Goal: Task Accomplishment & Management: Manage account settings

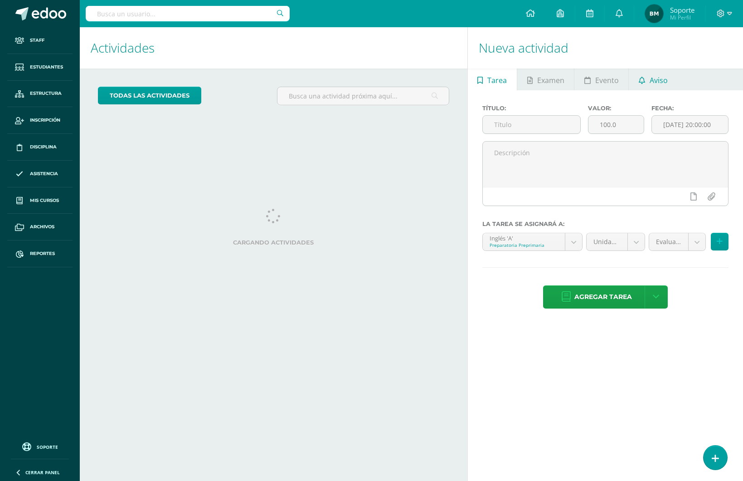
click at [645, 72] on link "Aviso" at bounding box center [653, 79] width 49 height 22
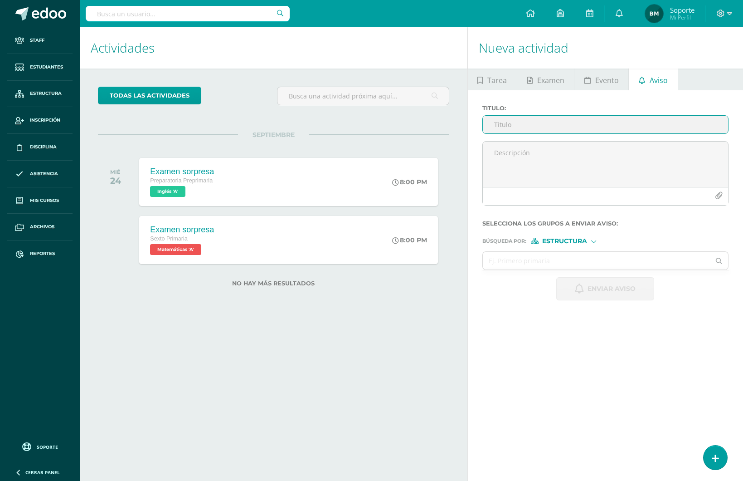
click at [560, 124] on input "Titulo :" at bounding box center [605, 125] width 245 height 18
click at [592, 243] on div "Estructura" at bounding box center [565, 241] width 68 height 6
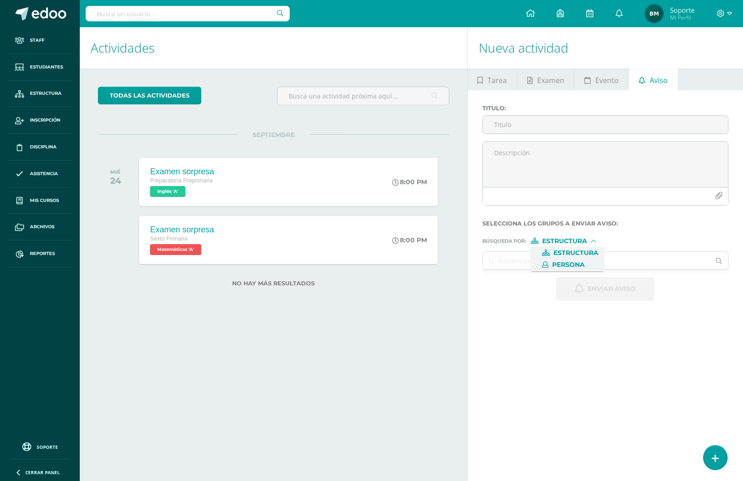
click at [573, 263] on span "Persona" at bounding box center [568, 264] width 33 height 5
click at [36, 368] on ul "Staff Estudiantes Estructura Inscripción Disciplina Asistencia Mis cursos Archi…" at bounding box center [40, 231] width 80 height 408
click at [50, 68] on span "Estudiantes" at bounding box center [46, 66] width 33 height 7
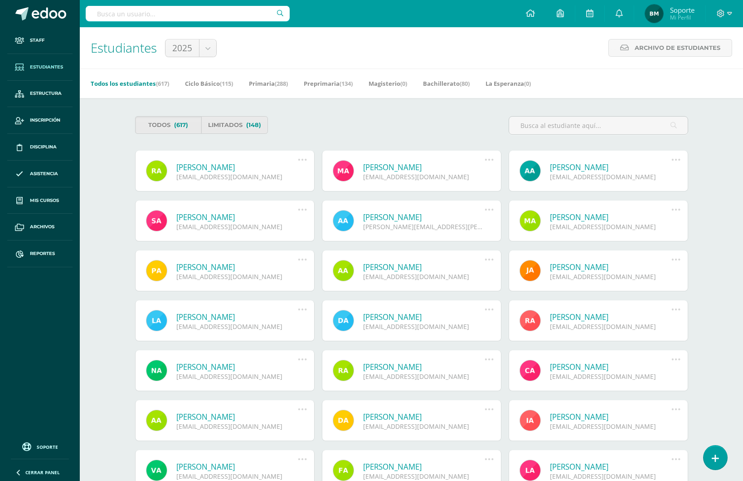
click at [383, 163] on link "[PERSON_NAME]" at bounding box center [424, 167] width 122 height 10
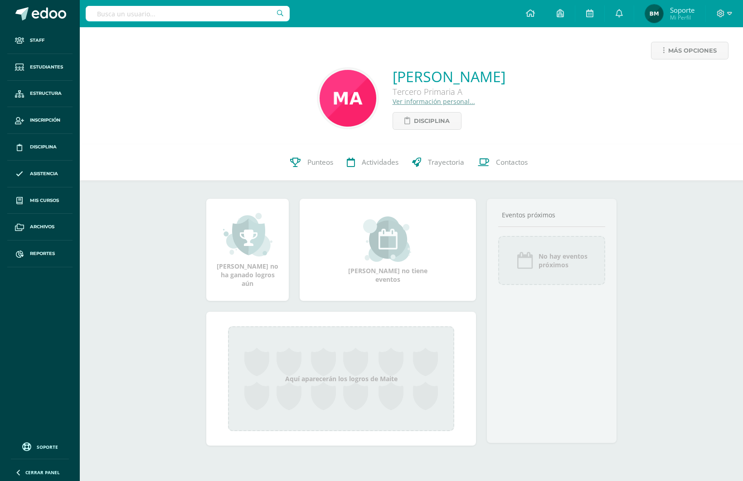
click at [424, 103] on link "Ver información personal..." at bounding box center [434, 101] width 83 height 9
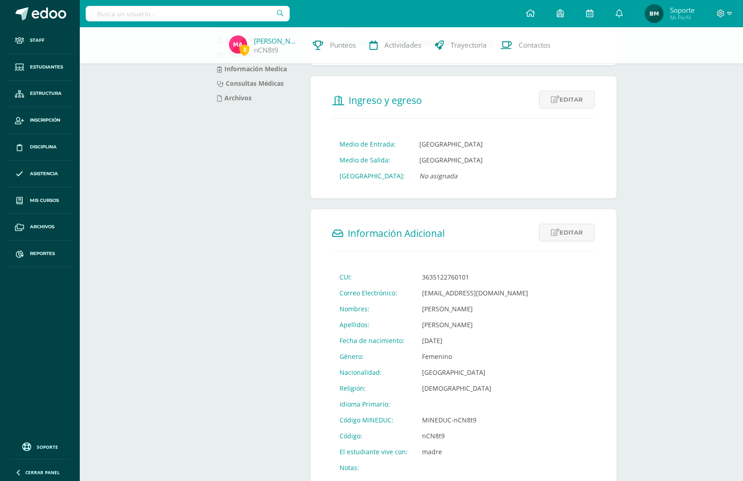
scroll to position [173, 0]
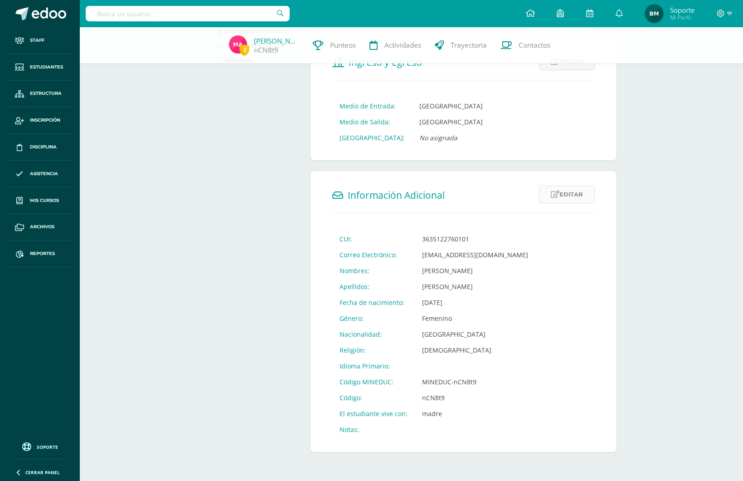
click at [562, 193] on link "Editar" at bounding box center [567, 194] width 56 height 18
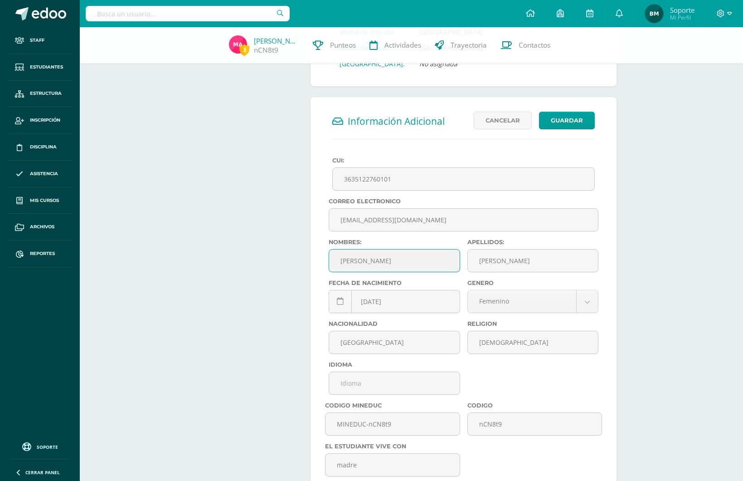
scroll to position [356, 0]
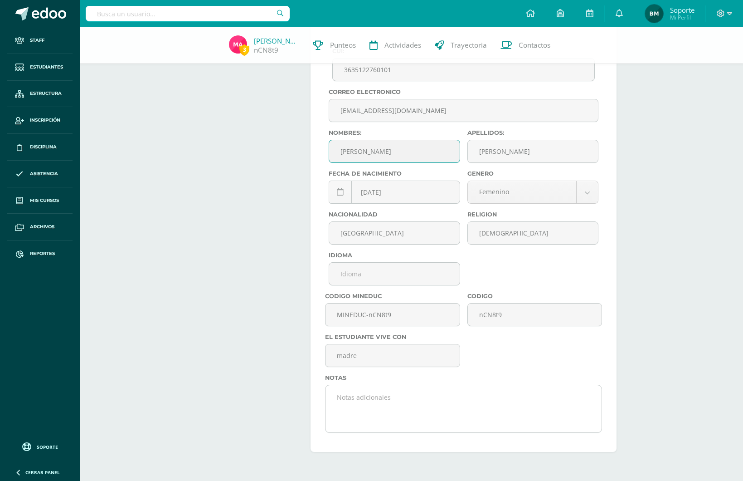
click at [409, 395] on textarea at bounding box center [464, 408] width 276 height 45
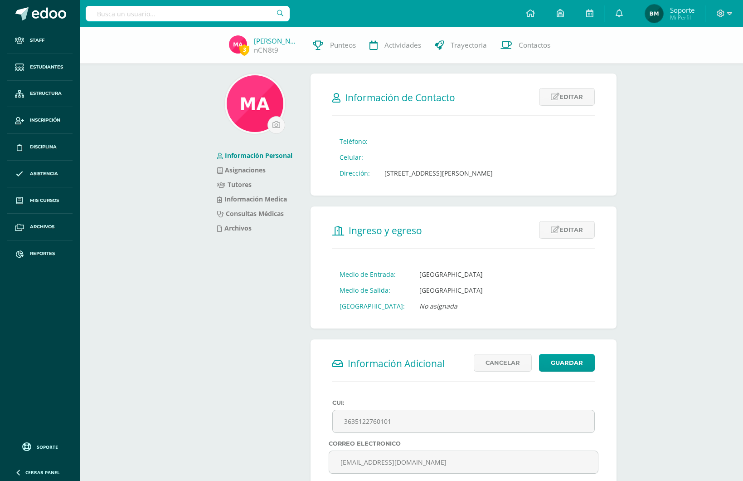
scroll to position [4, 0]
click at [235, 232] on link "Archivos" at bounding box center [234, 228] width 34 height 9
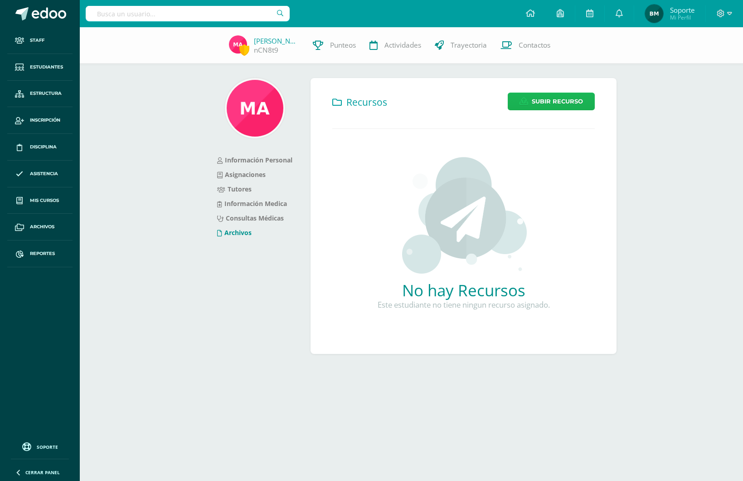
click at [542, 103] on span "Subir Recurso" at bounding box center [557, 101] width 51 height 17
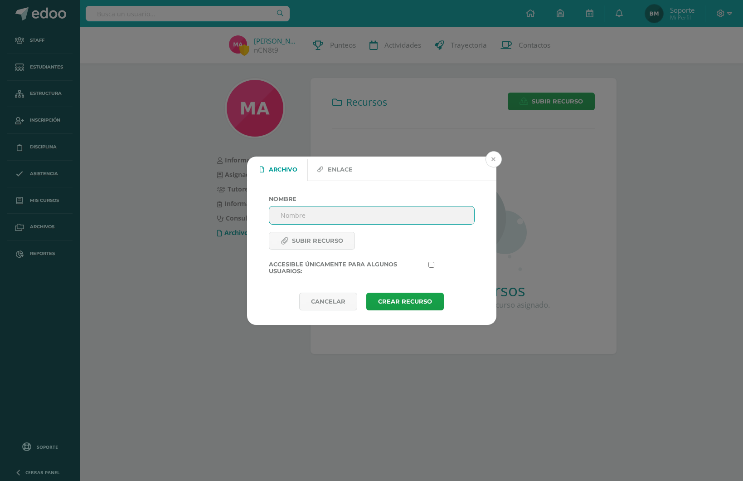
click at [494, 164] on button at bounding box center [494, 159] width 16 height 16
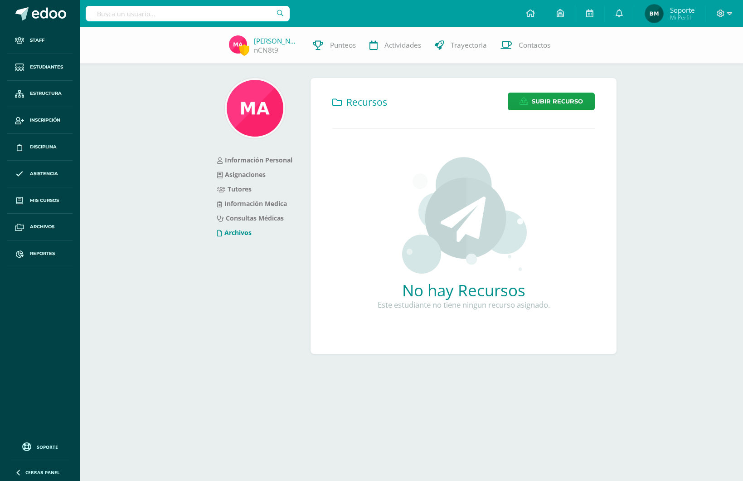
click at [264, 350] on div "Información Personal Asignaciones Tutores Información Medica Consultas Médicas …" at bounding box center [255, 221] width 104 height 287
click at [455, 219] on img at bounding box center [464, 215] width 128 height 118
click at [226, 317] on div "Información Personal Asignaciones Tutores Información Medica Consultas Médicas …" at bounding box center [255, 221] width 104 height 287
click at [145, 52] on div "Maite Aguilar nCN8t9 Punteos Actividades Trayectoria Contactos" at bounding box center [371, 45] width 743 height 36
click at [180, 383] on html "Staff Estudiantes Estructura Inscripción Disciplina Asistencia Mis cursos Archi…" at bounding box center [371, 191] width 743 height 383
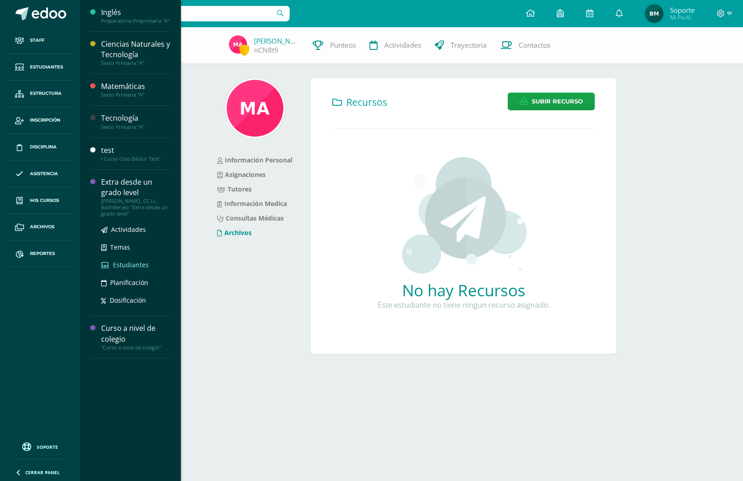
click at [121, 266] on span "Estudiantes" at bounding box center [131, 264] width 36 height 9
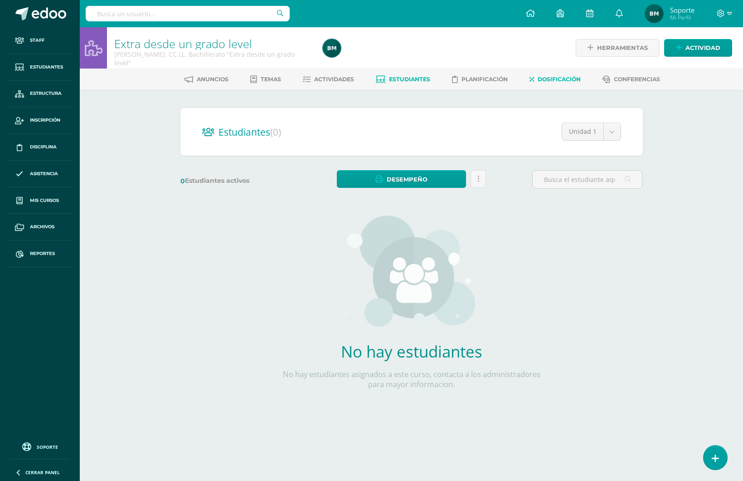
click at [555, 76] on span "Dosificación" at bounding box center [559, 79] width 43 height 7
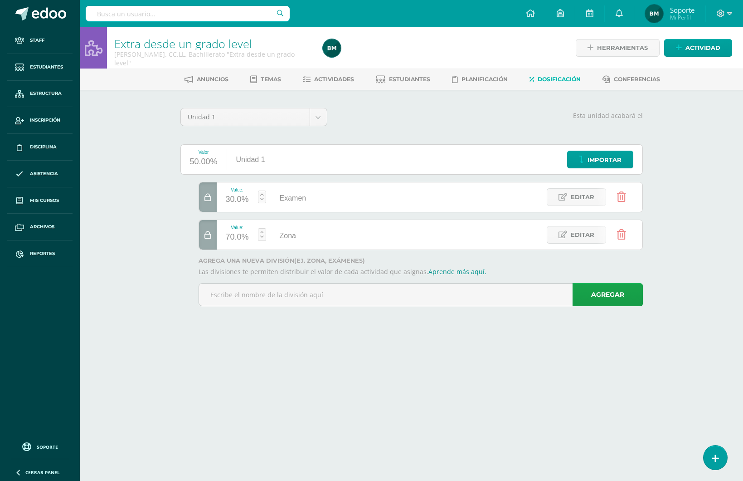
click at [456, 43] on div at bounding box center [425, 47] width 212 height 41
click at [709, 456] on link at bounding box center [715, 457] width 26 height 26
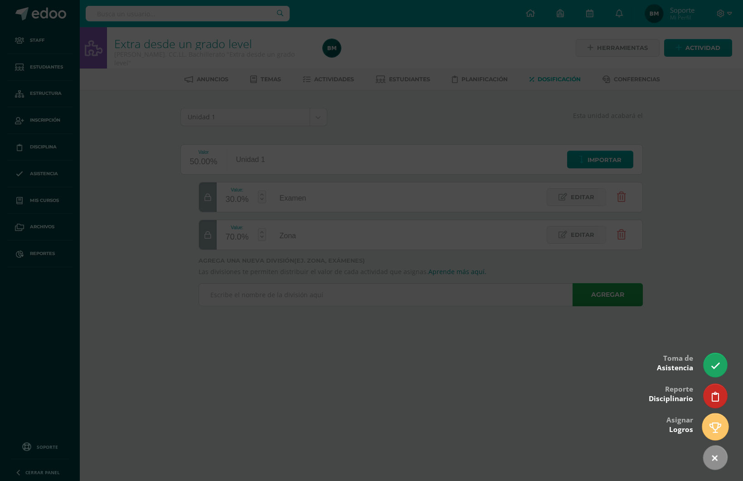
click at [715, 423] on icon at bounding box center [716, 427] width 12 height 10
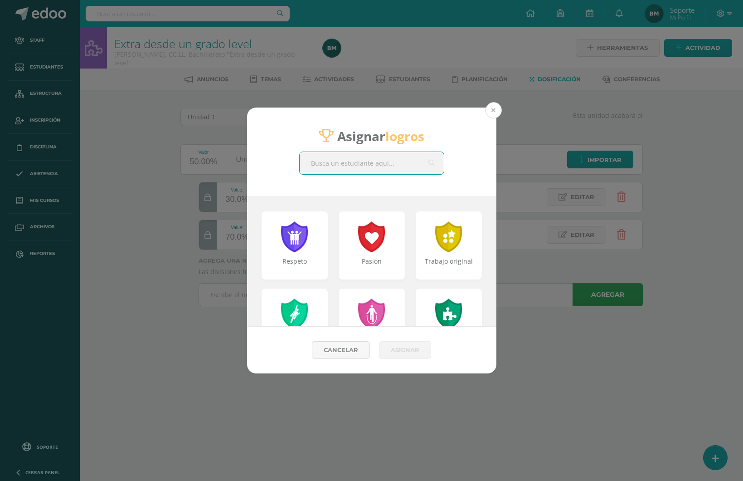
click at [490, 112] on button at bounding box center [494, 110] width 16 height 16
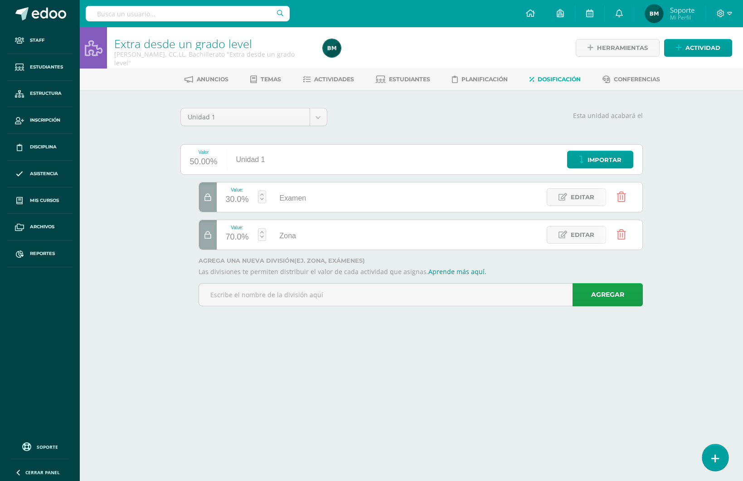
click at [717, 457] on icon at bounding box center [716, 458] width 8 height 10
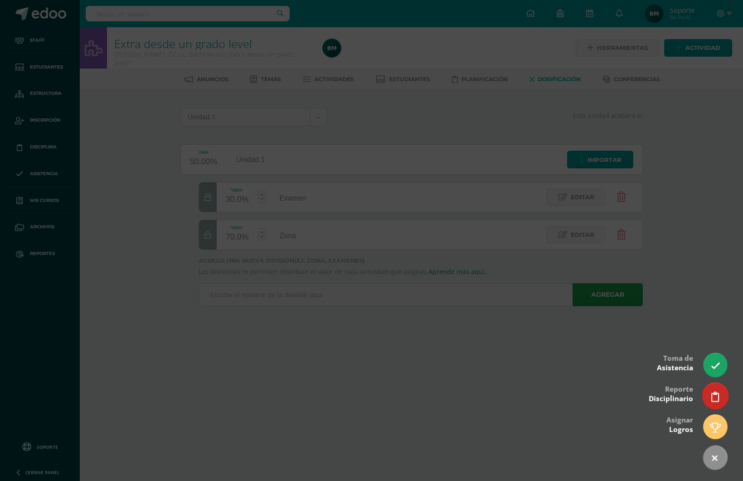
click at [714, 391] on icon at bounding box center [716, 396] width 8 height 10
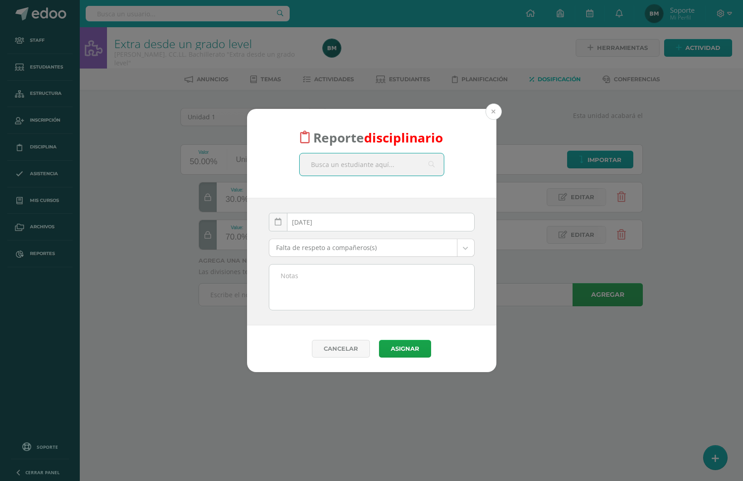
click at [493, 111] on button at bounding box center [494, 111] width 16 height 16
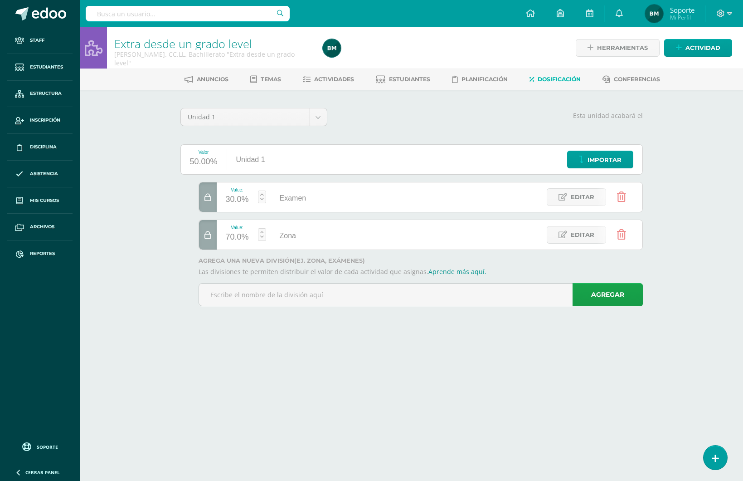
click at [156, 321] on div "Extra desde un grado level Quinto Bach. CC.LL. Bachillerato "Extra desde un gra…" at bounding box center [411, 179] width 663 height 304
click at [37, 255] on span "Reportes" at bounding box center [42, 253] width 25 height 7
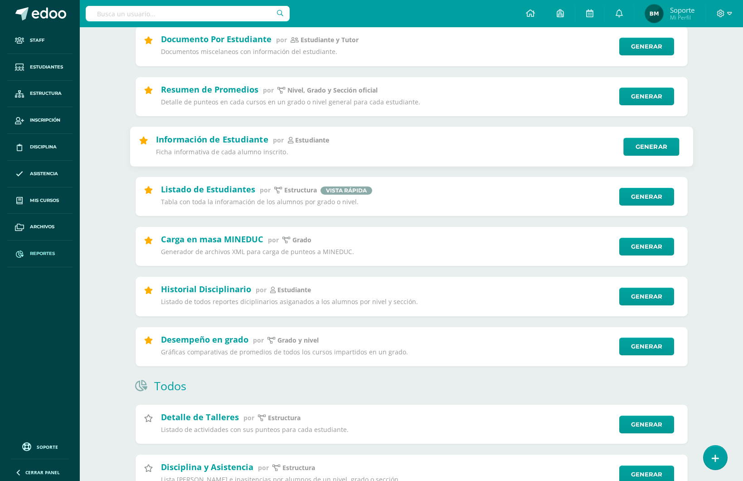
scroll to position [126, 0]
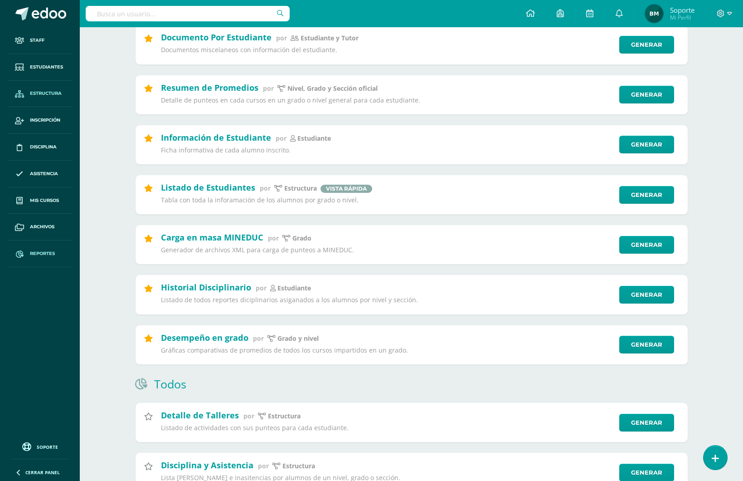
click at [46, 94] on span "Estructura" at bounding box center [46, 93] width 32 height 7
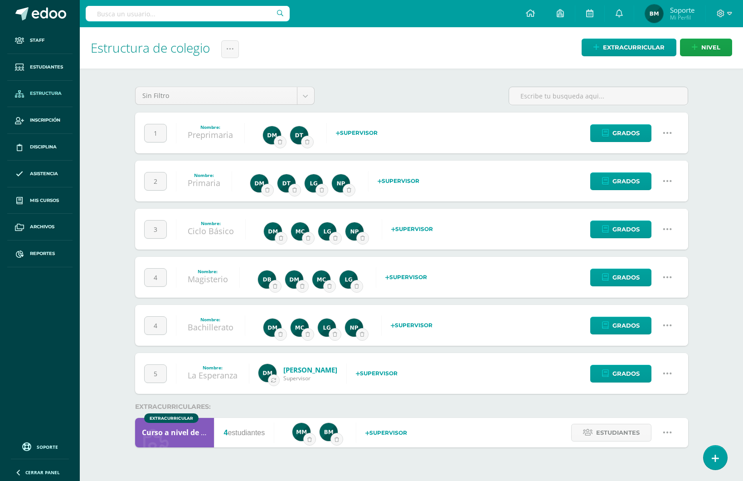
click at [210, 184] on link "Primaria" at bounding box center [204, 182] width 33 height 11
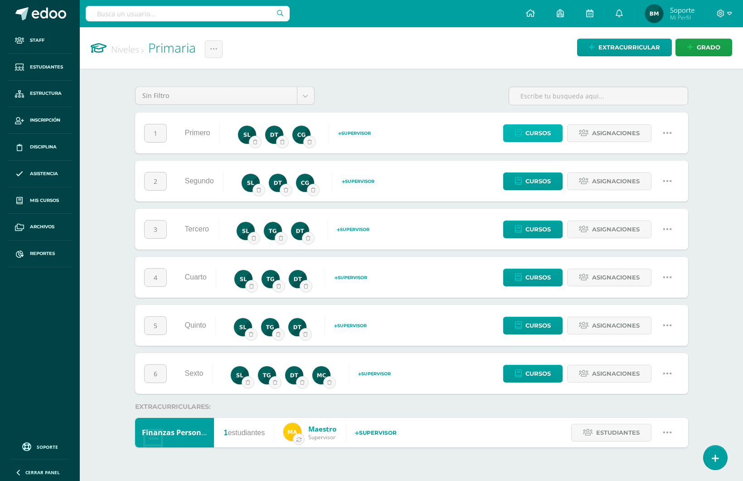
click at [531, 134] on span "Cursos" at bounding box center [538, 133] width 25 height 17
